Goal: Task Accomplishment & Management: Complete application form

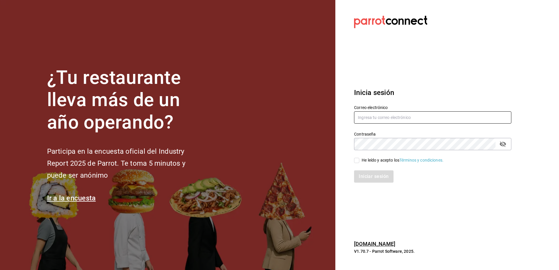
type input "[EMAIL_ADDRESS][DOMAIN_NAME]"
click at [357, 162] on input "He leído y acepto los Términos y condiciones." at bounding box center [356, 160] width 5 height 5
checkbox input "true"
click at [360, 173] on button "Iniciar sesión" at bounding box center [374, 177] width 40 height 12
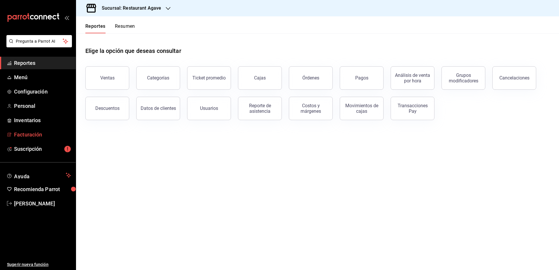
click at [33, 133] on span "Facturación" at bounding box center [42, 135] width 57 height 8
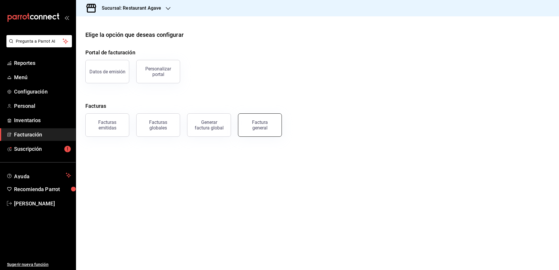
click at [256, 128] on div "Factura general" at bounding box center [259, 125] width 29 height 11
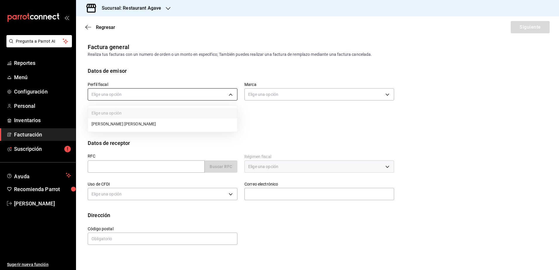
click at [163, 97] on body "Pregunta a Parrot AI Reportes Menú Configuración Personal Inventarios Facturaci…" at bounding box center [279, 135] width 559 height 270
click at [154, 126] on li "[PERSON_NAME] [PERSON_NAME]" at bounding box center [162, 124] width 149 height 11
type input "ad901036-74df-4fe8-addc-bdb4b17d016d"
type input "ac14864f-e3a0-4832-92fd-dda121f57a49"
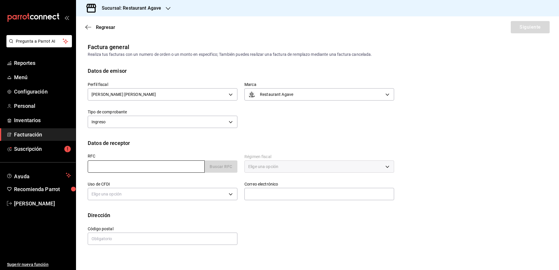
click at [130, 168] on input "text" at bounding box center [146, 167] width 117 height 12
paste input "AME9006135H0"
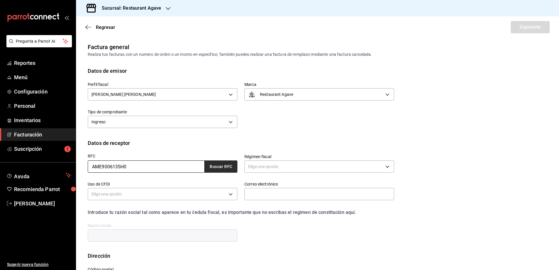
type input "AME9006135H0"
click at [212, 166] on button "Buscar RFC" at bounding box center [221, 167] width 33 height 12
type input "601"
type input "G03"
type input "[EMAIL_ADDRESS][DOMAIN_NAME]"
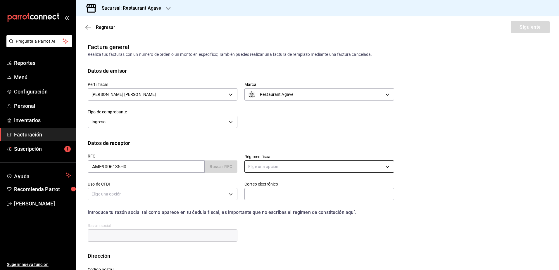
type input "14370"
type input "ASOFARMA DE [GEOGRAPHIC_DATA]"
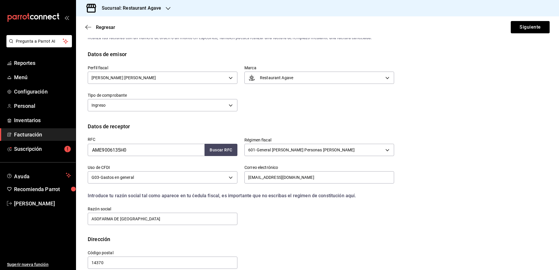
scroll to position [26, 0]
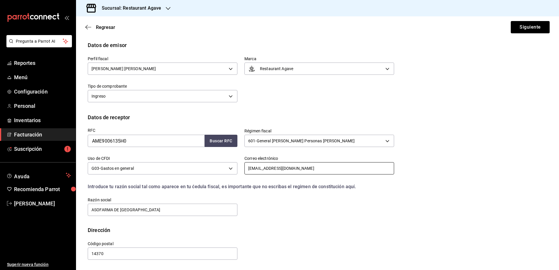
drag, startPoint x: 296, startPoint y: 164, endPoint x: 245, endPoint y: 169, distance: 50.5
click at [245, 169] on input "[EMAIL_ADDRESS][DOMAIN_NAME]" at bounding box center [320, 168] width 150 height 12
paste input "mloya"
type input "[EMAIL_ADDRESS][DOMAIN_NAME]"
click at [518, 30] on button "Siguiente" at bounding box center [530, 27] width 39 height 12
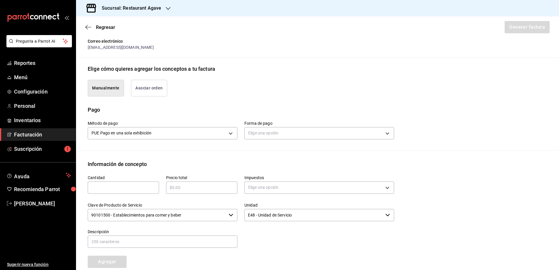
scroll to position [143, 0]
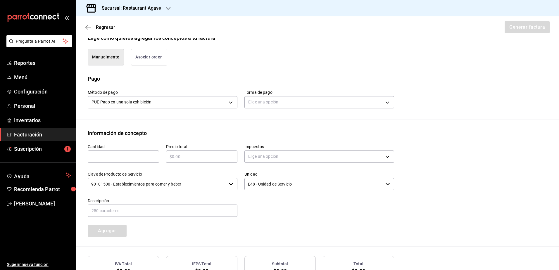
click at [119, 155] on input "text" at bounding box center [123, 156] width 71 height 7
type input "1"
click at [216, 156] on input "text" at bounding box center [201, 156] width 71 height 7
type input "$461"
click at [337, 155] on body "Pregunta a Parrot AI Reportes Menú Configuración Personal Inventarios Facturaci…" at bounding box center [279, 135] width 559 height 270
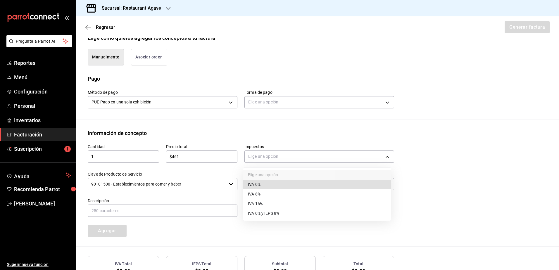
click at [298, 203] on li "IVA 16%" at bounding box center [317, 204] width 148 height 10
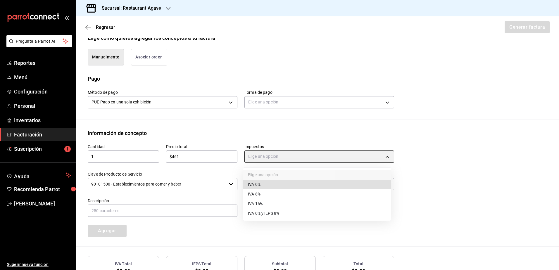
type input "IVA_16"
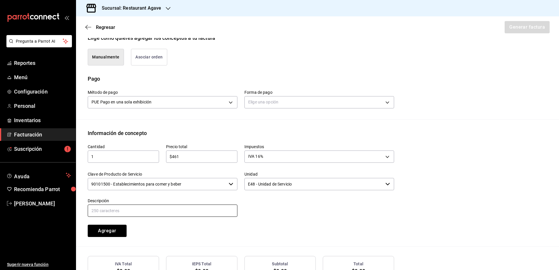
click at [134, 205] on input "text" at bounding box center [163, 211] width 150 height 12
type input "consumo"
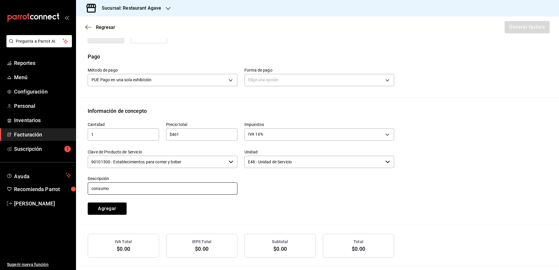
scroll to position [188, 0]
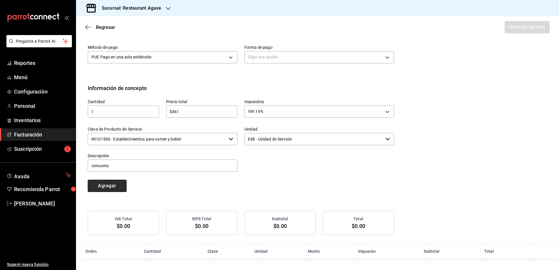
click at [125, 183] on button "Agregar" at bounding box center [107, 186] width 39 height 12
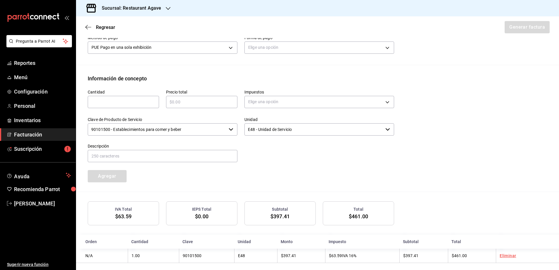
scroll to position [203, 0]
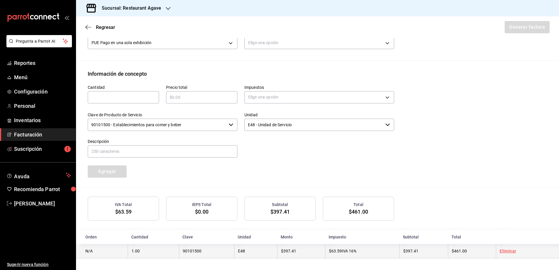
click at [506, 252] on link "Eliminar" at bounding box center [508, 251] width 16 height 5
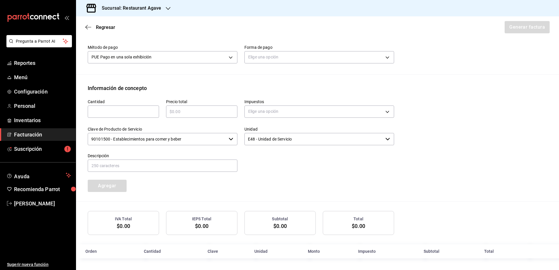
scroll to position [188, 0]
click at [139, 113] on input "text" at bounding box center [123, 111] width 71 height 7
type input "1"
click at [227, 106] on div "​" at bounding box center [201, 112] width 71 height 12
type input "$410"
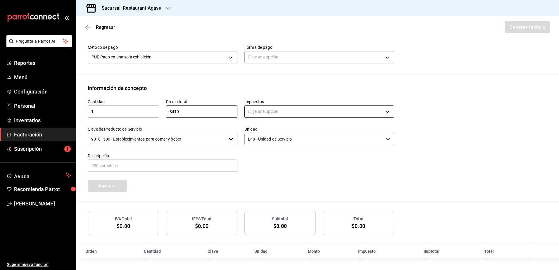
click at [275, 106] on body "Pregunta a Parrot AI Reportes Menú Configuración Personal Inventarios Facturaci…" at bounding box center [279, 135] width 559 height 270
click at [272, 155] on li "IVA 16%" at bounding box center [317, 159] width 148 height 10
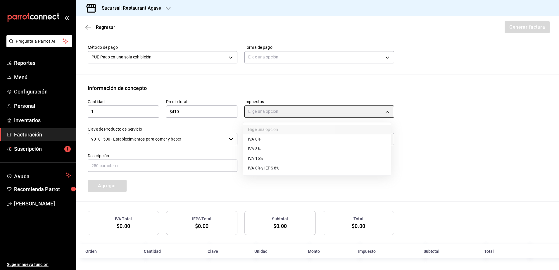
type input "IVA_16"
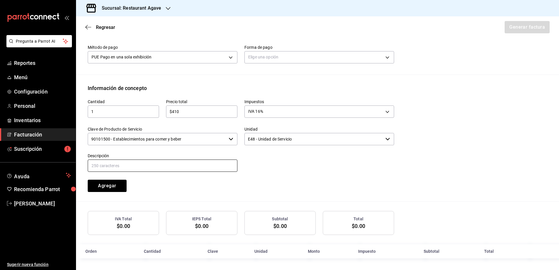
click at [154, 167] on input "text" at bounding box center [163, 166] width 150 height 12
type input "consumo"
click at [109, 183] on button "Agregar" at bounding box center [107, 186] width 39 height 12
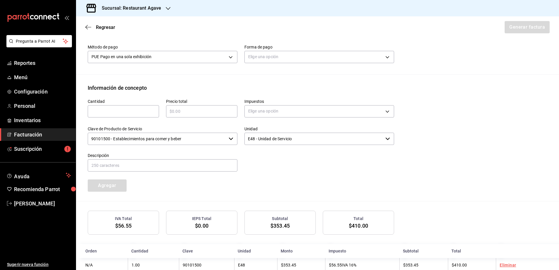
click at [97, 110] on input "text" at bounding box center [123, 111] width 71 height 7
type input "1"
click at [211, 109] on input "text" at bounding box center [201, 111] width 71 height 7
type input "$41"
click at [304, 121] on div "Unidad E48 - Unidad de Servicio ​" at bounding box center [316, 132] width 157 height 27
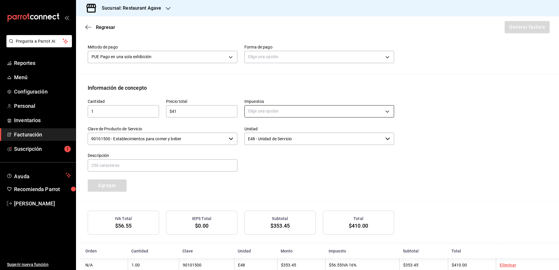
click at [306, 116] on body "Pregunta a Parrot AI Reportes Menú Configuración Personal Inventarios Facturaci…" at bounding box center [279, 135] width 559 height 270
click at [299, 135] on li "IVA 0%" at bounding box center [317, 140] width 148 height 10
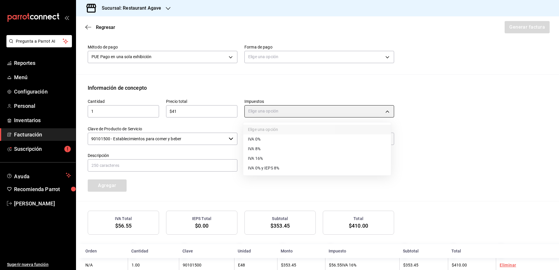
type input "IVA_0"
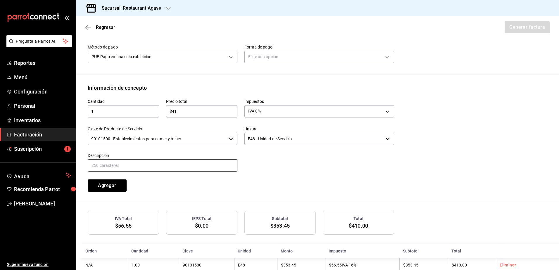
click at [193, 165] on input "text" at bounding box center [163, 165] width 150 height 12
type input "Propina"
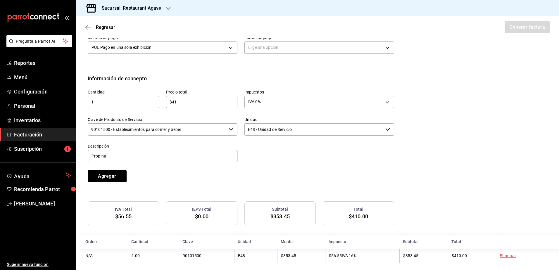
scroll to position [203, 0]
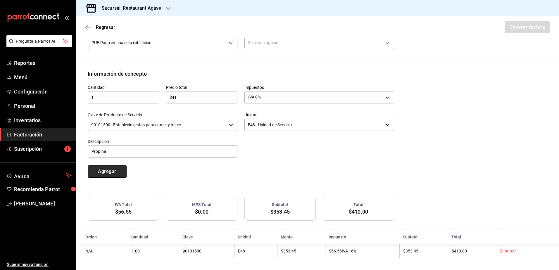
click at [109, 171] on button "Agregar" at bounding box center [107, 172] width 39 height 12
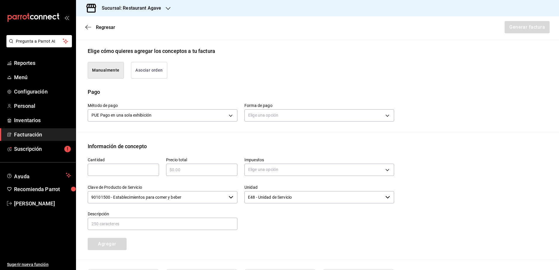
scroll to position [71, 0]
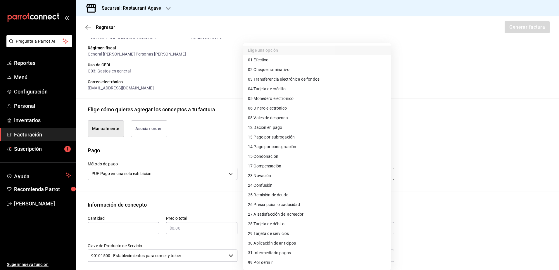
click at [320, 173] on body "Pregunta a Parrot AI Reportes Menú Configuración Personal Inventarios Facturaci…" at bounding box center [279, 135] width 559 height 270
click at [302, 91] on li "04 Tarjeta de crédito" at bounding box center [317, 89] width 148 height 10
type input "04"
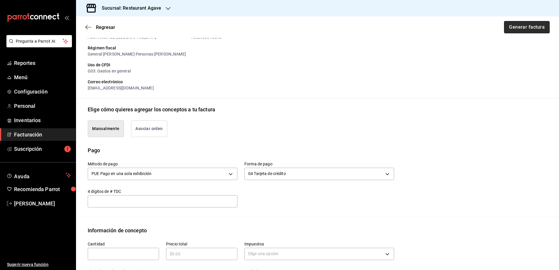
click at [512, 25] on button "Generar factura" at bounding box center [527, 27] width 46 height 12
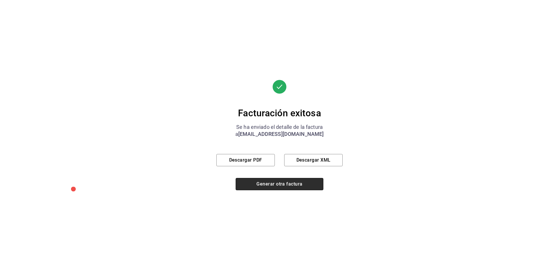
click at [302, 185] on button "Generar otra factura" at bounding box center [280, 184] width 88 height 12
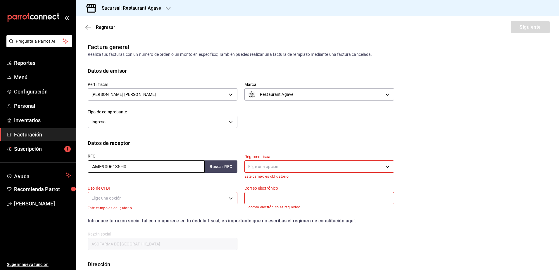
click at [140, 168] on input "AME9006135H0" at bounding box center [146, 167] width 117 height 12
paste input "MOGE901125MT3"
type input "MOGE901125MT3"
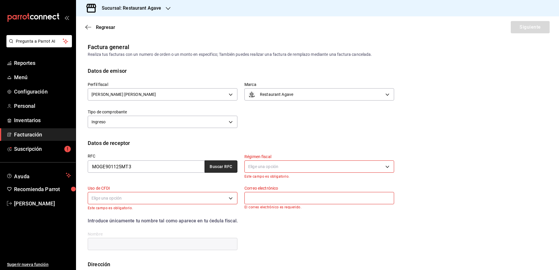
click at [221, 165] on button "Buscar RFC" at bounding box center [221, 167] width 33 height 12
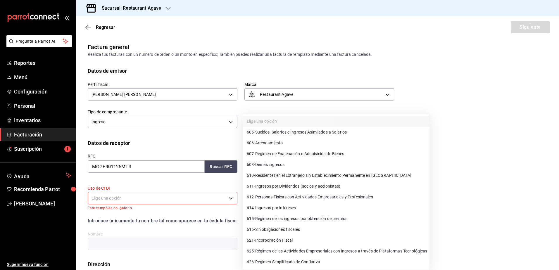
click at [271, 167] on body "Pregunta a Parrot AI Reportes Menú Configuración Personal Inventarios Facturaci…" at bounding box center [279, 135] width 559 height 270
click at [347, 131] on span "605 - Sueldos, Salarios e Ingresos Asimilados a Salarios" at bounding box center [297, 132] width 100 height 6
type input "605"
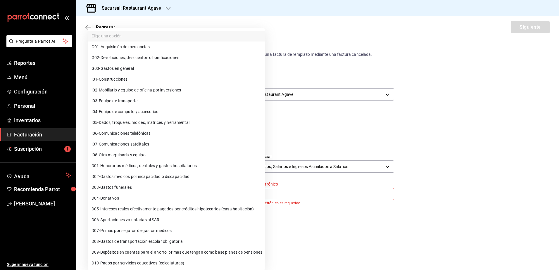
click at [201, 194] on body "Pregunta a Parrot AI Reportes Menú Configuración Personal Inventarios Facturaci…" at bounding box center [279, 135] width 559 height 270
click at [186, 70] on li "G03 - Gastos en general" at bounding box center [176, 68] width 177 height 11
type input "G03"
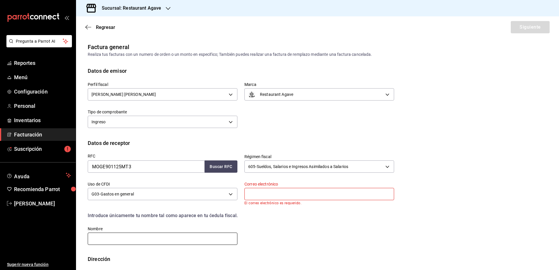
click at [143, 236] on input "text" at bounding box center [163, 239] width 150 height 12
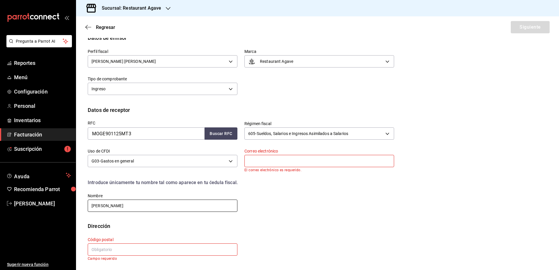
scroll to position [33, 0]
type input "[PERSON_NAME]"
click at [272, 160] on input "text" at bounding box center [320, 161] width 150 height 12
click at [123, 251] on input "text" at bounding box center [163, 249] width 150 height 12
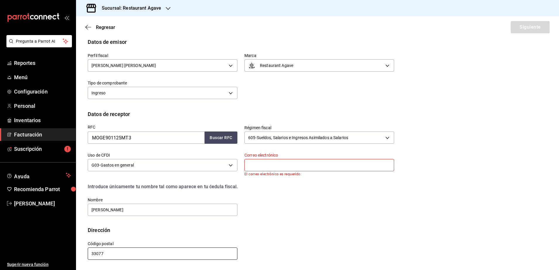
scroll to position [29, 0]
type input "33077"
click at [257, 165] on input "text" at bounding box center [320, 165] width 150 height 12
paste input "[EMAIL_ADDRESS][DOMAIN_NAME]"
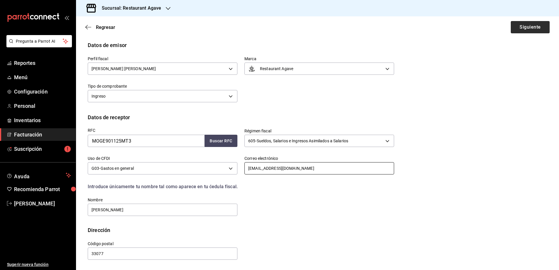
type input "[EMAIL_ADDRESS][DOMAIN_NAME]"
click at [526, 30] on button "Siguiente" at bounding box center [530, 27] width 39 height 12
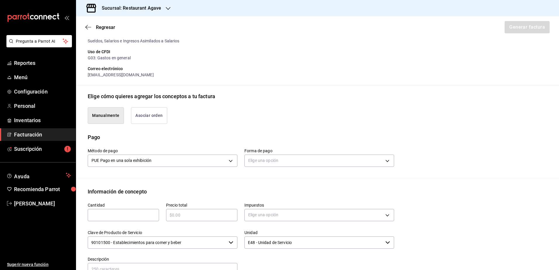
scroll to position [114, 0]
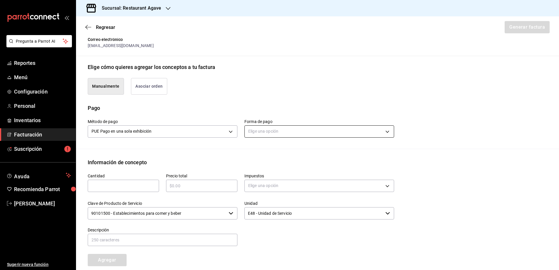
click at [264, 132] on body "Pregunta a Parrot AI Reportes Menú Configuración Personal Inventarios Facturaci…" at bounding box center [279, 135] width 559 height 270
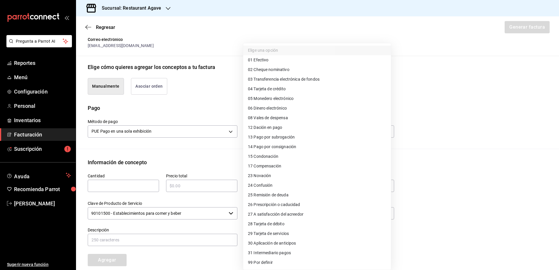
click at [304, 222] on li "28 Tarjeta de débito" at bounding box center [317, 224] width 148 height 10
type input "28"
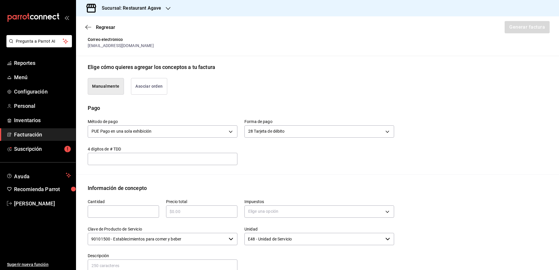
click at [140, 209] on input "text" at bounding box center [123, 211] width 71 height 7
type input "1"
click at [224, 216] on div "​" at bounding box center [201, 212] width 71 height 12
type input "$5360"
click at [294, 214] on body "Pregunta a Parrot AI Reportes Menú Configuración Personal Inventarios Facturaci…" at bounding box center [279, 135] width 559 height 270
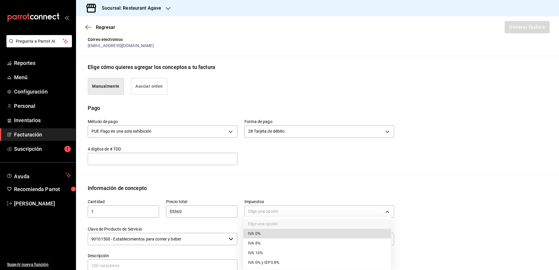
click at [271, 256] on li "IVA 16%" at bounding box center [317, 253] width 148 height 10
type input "IVA_16"
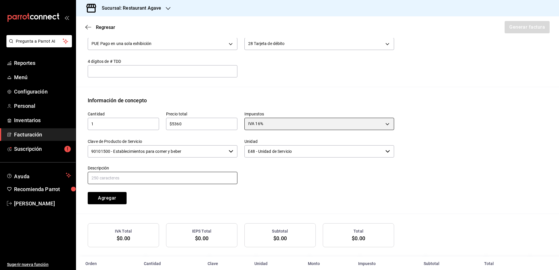
scroll to position [214, 0]
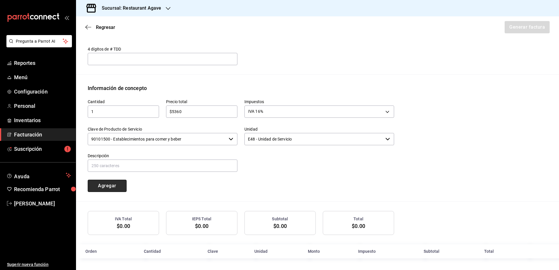
click at [118, 184] on button "Agregar" at bounding box center [107, 186] width 39 height 12
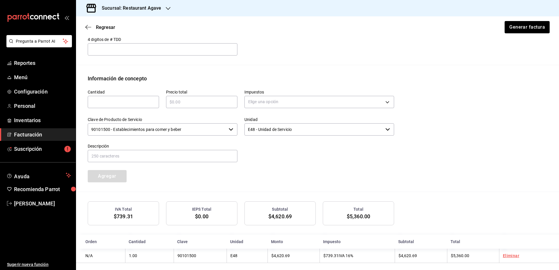
scroll to position [228, 0]
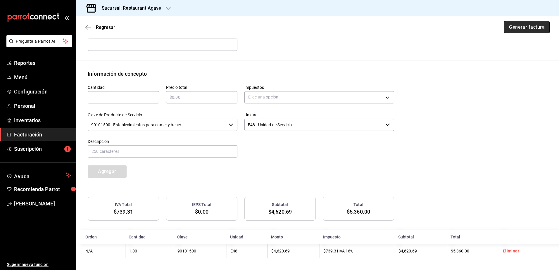
click at [512, 21] on button "Generar factura" at bounding box center [527, 27] width 46 height 12
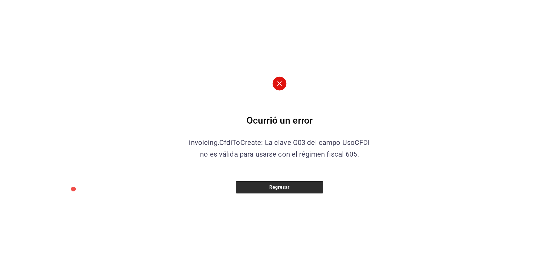
click at [294, 188] on button "Regresar" at bounding box center [280, 187] width 88 height 12
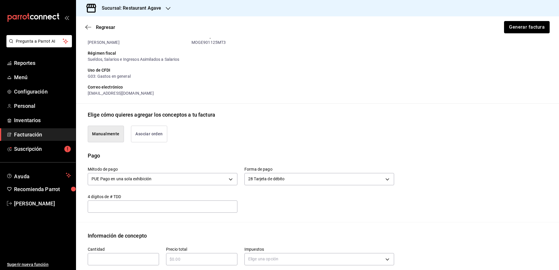
scroll to position [24, 0]
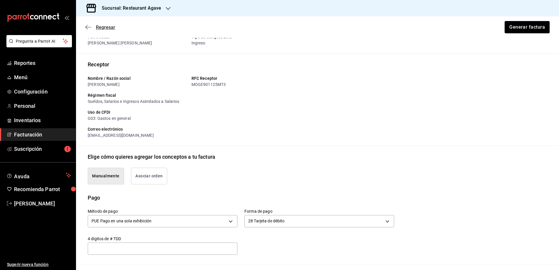
click at [88, 28] on icon "button" at bounding box center [88, 27] width 6 height 5
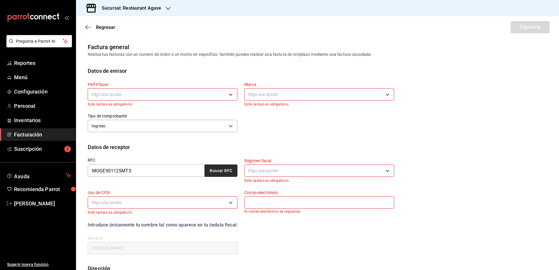
click at [222, 169] on button "Buscar RFC" at bounding box center [221, 171] width 33 height 12
click at [169, 97] on body "Pregunta a Parrot AI Reportes Menú Configuración Personal Inventarios Facturaci…" at bounding box center [279, 135] width 559 height 270
click at [160, 120] on li "[PERSON_NAME] [PERSON_NAME]" at bounding box center [162, 124] width 148 height 11
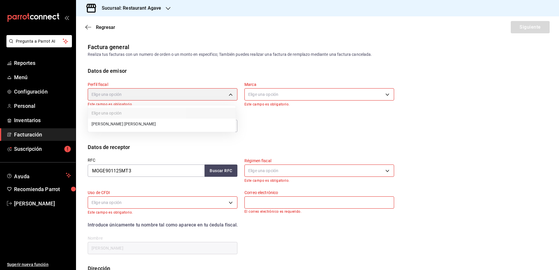
type input "ad901036-74df-4fe8-addc-bdb4b17d016d"
type input "ac14864f-e3a0-4832-92fd-dda121f57a49"
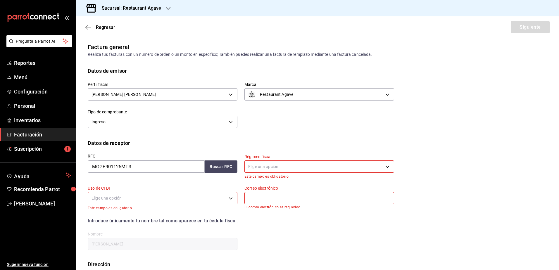
click at [269, 167] on body "Pregunta a Parrot AI Reportes Menú Configuración Personal Inventarios Facturaci…" at bounding box center [279, 135] width 559 height 270
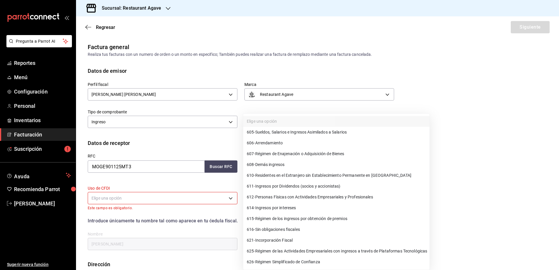
click at [319, 135] on span "605 - Sueldos, Salarios e Ingresos Asimilados a Salarios" at bounding box center [297, 132] width 100 height 6
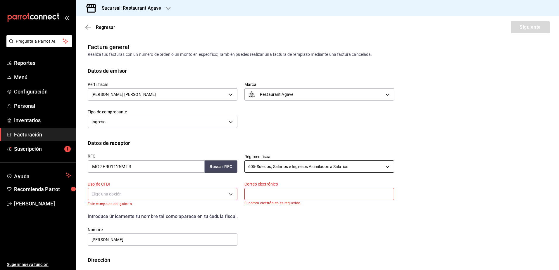
click at [319, 162] on body "Pregunta a Parrot AI Reportes Menú Configuración Personal Inventarios Facturaci…" at bounding box center [279, 135] width 559 height 270
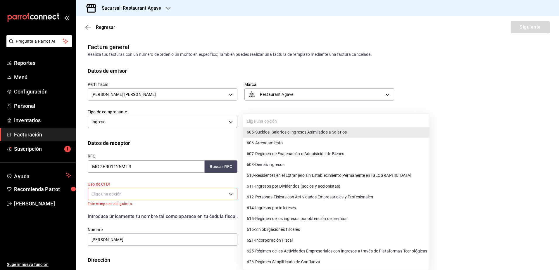
click at [330, 259] on li "626 - Régimen Simplificado de Confianza" at bounding box center [336, 262] width 186 height 11
type input "626"
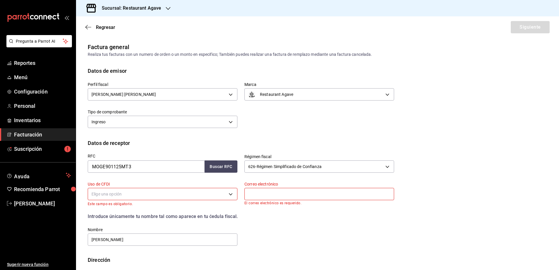
click at [209, 198] on body "Pregunta a Parrot AI Reportes Menú Configuración Personal Inventarios Facturaci…" at bounding box center [279, 135] width 559 height 270
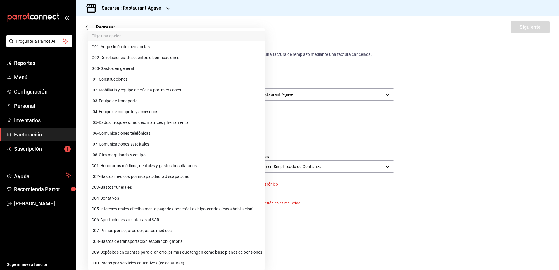
click at [169, 66] on li "G03 - Gastos en general" at bounding box center [176, 68] width 177 height 11
type input "G03"
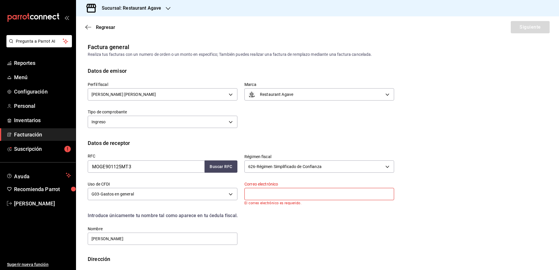
click at [260, 196] on input "text" at bounding box center [320, 194] width 150 height 12
paste input "[EMAIL_ADDRESS][DOMAIN_NAME]"
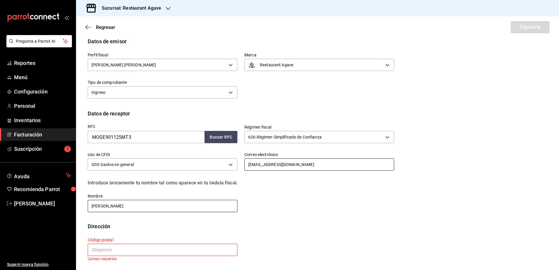
scroll to position [30, 0]
type input "[EMAIL_ADDRESS][DOMAIN_NAME]"
click at [139, 254] on input "text" at bounding box center [163, 250] width 150 height 12
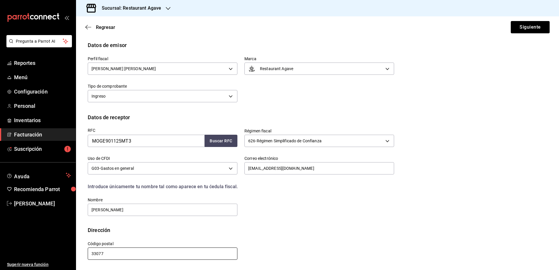
scroll to position [26, 0]
type input "33077"
click at [544, 31] on button "Siguiente" at bounding box center [530, 27] width 39 height 12
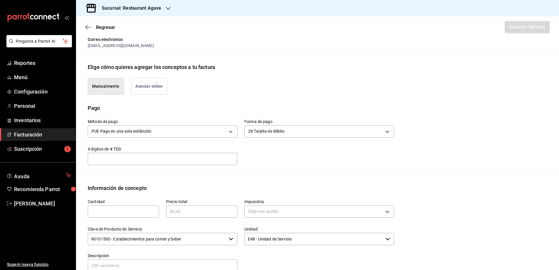
scroll to position [172, 0]
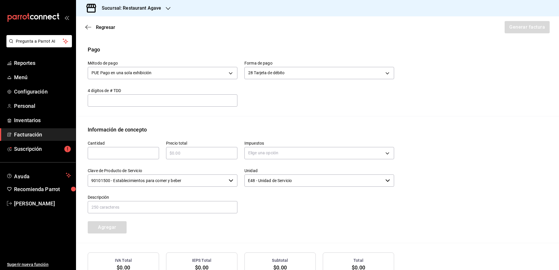
click at [227, 98] on input "text" at bounding box center [163, 100] width 150 height 7
click at [144, 152] on input "text" at bounding box center [123, 153] width 71 height 7
type input "1"
click at [212, 146] on div "Precio total ​" at bounding box center [201, 150] width 71 height 19
click at [209, 151] on input "text" at bounding box center [201, 153] width 71 height 7
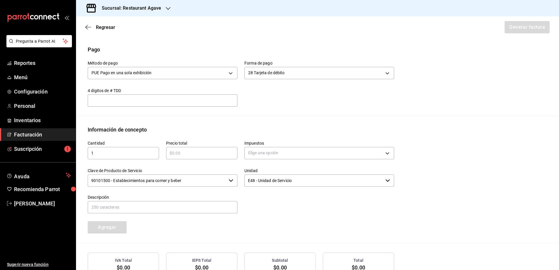
type input "$5360"
click at [266, 153] on body "Pregunta a Parrot AI Reportes Menú Configuración Personal Inventarios Facturaci…" at bounding box center [279, 135] width 559 height 270
click at [264, 199] on li "IVA 16%" at bounding box center [317, 201] width 148 height 10
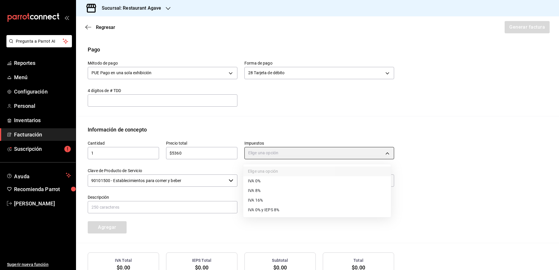
type input "IVA_16"
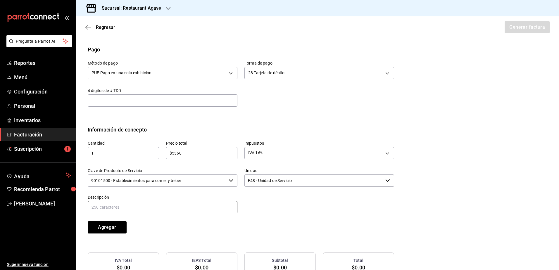
click at [164, 210] on input "text" at bounding box center [163, 207] width 150 height 12
click at [135, 211] on input "Propina" at bounding box center [163, 207] width 150 height 12
type input "consumo"
click at [96, 227] on button "Agregar" at bounding box center [107, 227] width 39 height 12
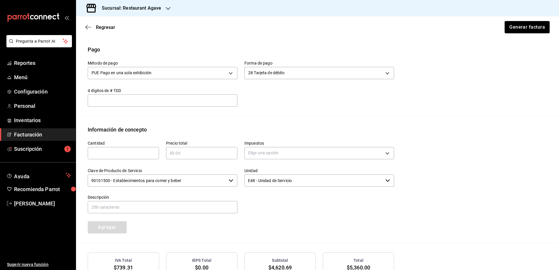
scroll to position [228, 0]
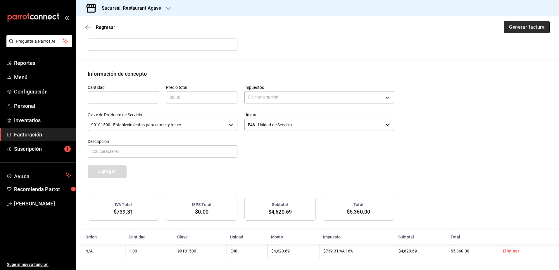
click at [508, 32] on button "Generar factura" at bounding box center [527, 27] width 46 height 12
